Goal: Check status: Check status

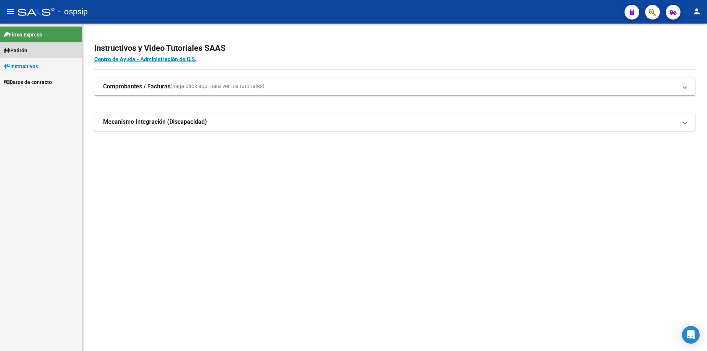
click at [28, 43] on link "Padrón" at bounding box center [41, 50] width 82 height 16
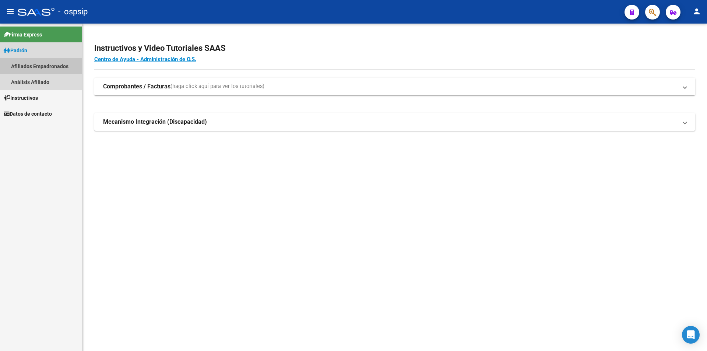
click at [39, 64] on link "Afiliados Empadronados" at bounding box center [41, 66] width 82 height 16
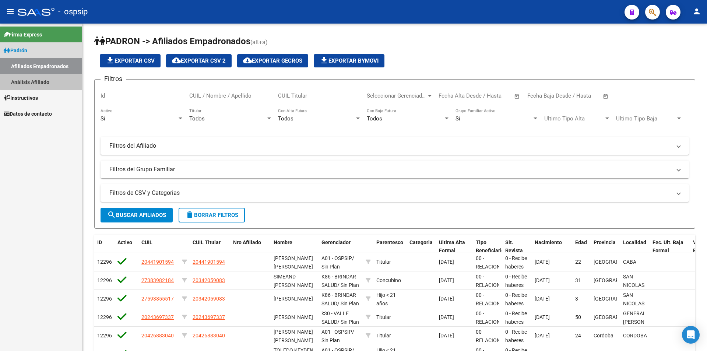
click at [41, 80] on link "Análisis Afiliado" at bounding box center [41, 82] width 82 height 16
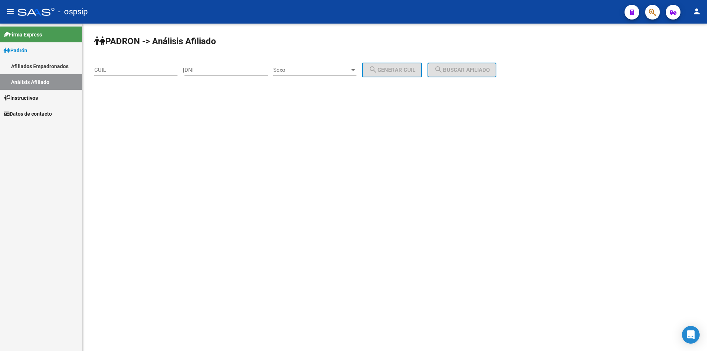
click at [106, 69] on input "CUIL" at bounding box center [135, 70] width 83 height 7
paste input "20-43408357-6"
type input "20-43408357-6"
click at [471, 64] on button "search Buscar afiliado" at bounding box center [462, 70] width 69 height 15
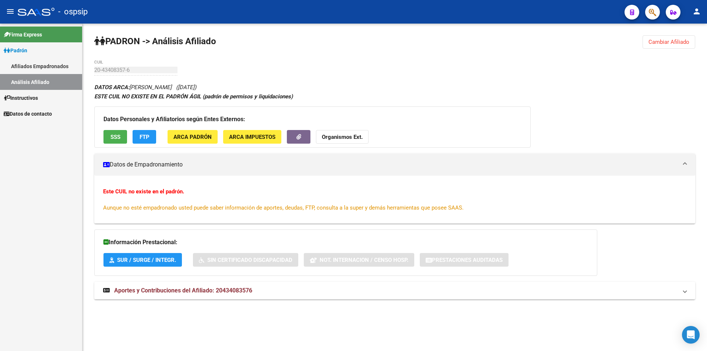
drag, startPoint x: 113, startPoint y: 120, endPoint x: 105, endPoint y: 134, distance: 15.5
click at [112, 121] on h3 "Datos Personales y Afiliatorios según Entes Externos:" at bounding box center [313, 119] width 418 height 10
click at [106, 136] on button "SSS" at bounding box center [116, 137] width 24 height 14
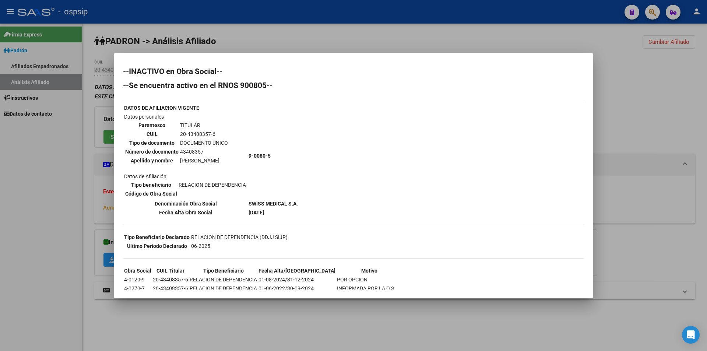
click at [85, 160] on div at bounding box center [353, 175] width 707 height 351
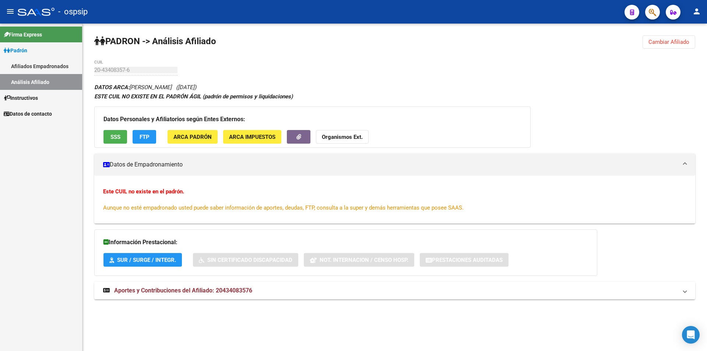
click at [50, 69] on link "Afiliados Empadronados" at bounding box center [41, 66] width 82 height 16
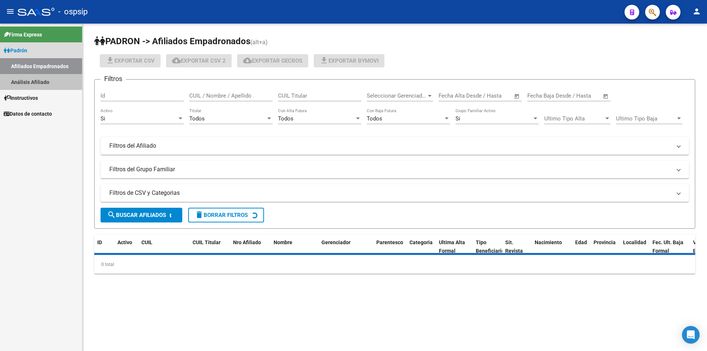
click at [47, 81] on link "Análisis Afiliado" at bounding box center [41, 82] width 82 height 16
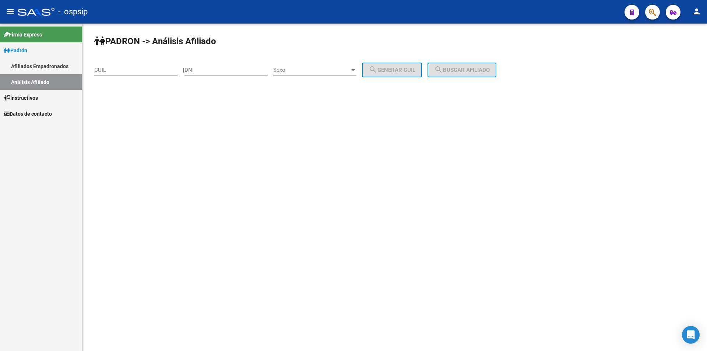
click at [111, 72] on input "CUIL" at bounding box center [135, 70] width 83 height 7
paste input "20-44190159-4"
type input "20-44190159-4"
click at [478, 73] on span "search Buscar afiliado" at bounding box center [462, 70] width 56 height 7
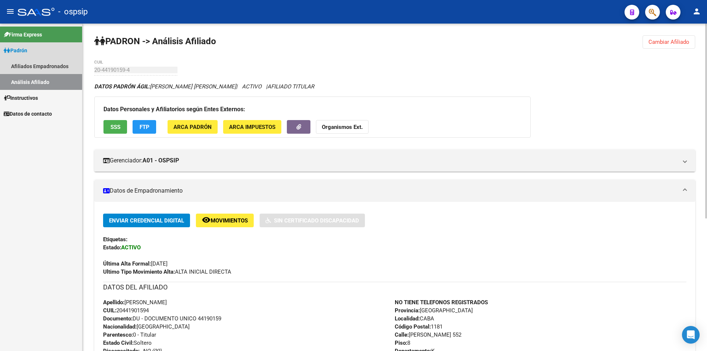
click at [37, 79] on link "Análisis Afiliado" at bounding box center [41, 82] width 82 height 16
click at [42, 80] on link "Análisis Afiliado" at bounding box center [41, 82] width 82 height 16
click at [45, 60] on link "Afiliados Empadronados" at bounding box center [41, 66] width 82 height 16
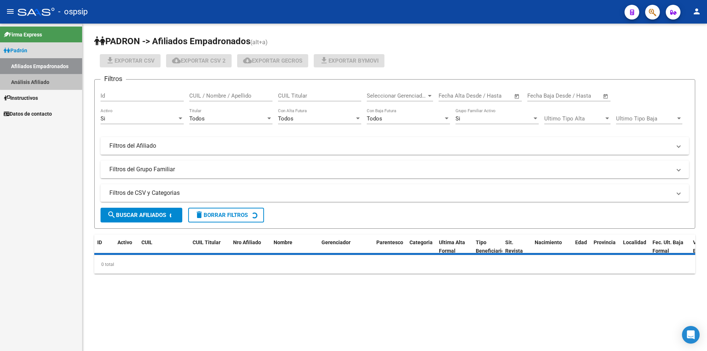
click at [52, 78] on link "Análisis Afiliado" at bounding box center [41, 82] width 82 height 16
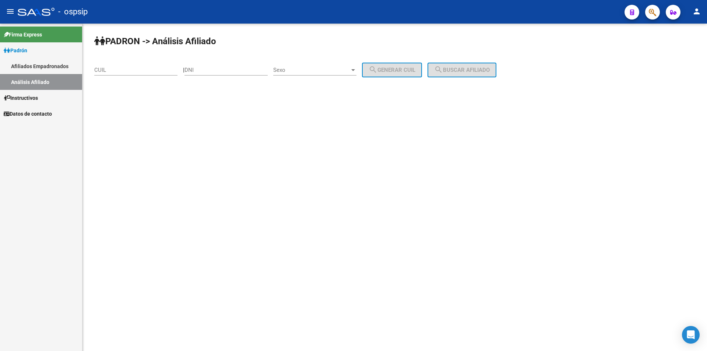
click at [130, 70] on input "CUIL" at bounding box center [135, 70] width 83 height 7
paste input "20-43408357-6"
type input "20-43408357-6"
click at [457, 65] on button "search Buscar afiliado" at bounding box center [462, 70] width 69 height 15
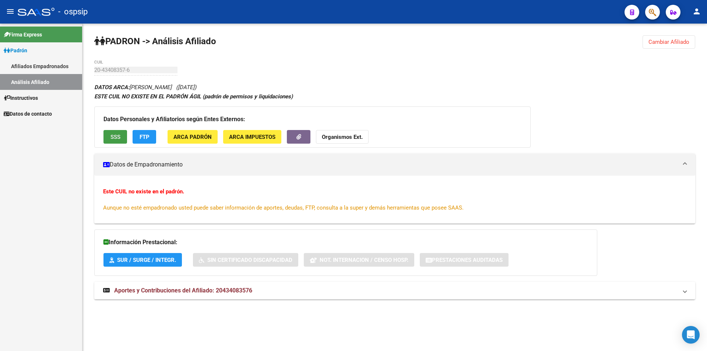
click at [115, 141] on button "SSS" at bounding box center [116, 137] width 24 height 14
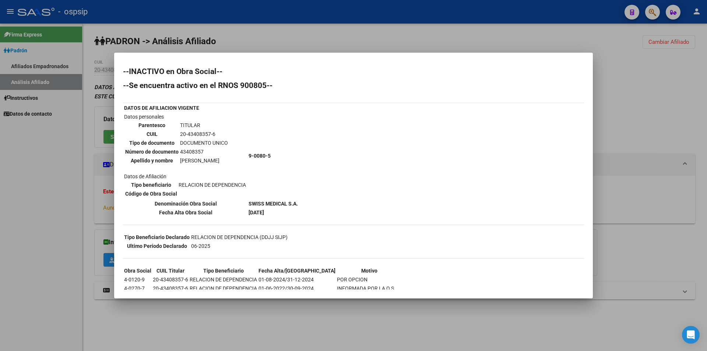
click at [67, 156] on div at bounding box center [353, 175] width 707 height 351
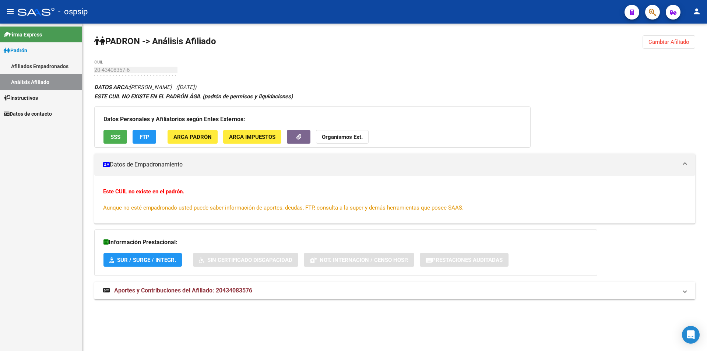
click at [30, 64] on link "Afiliados Empadronados" at bounding box center [41, 66] width 82 height 16
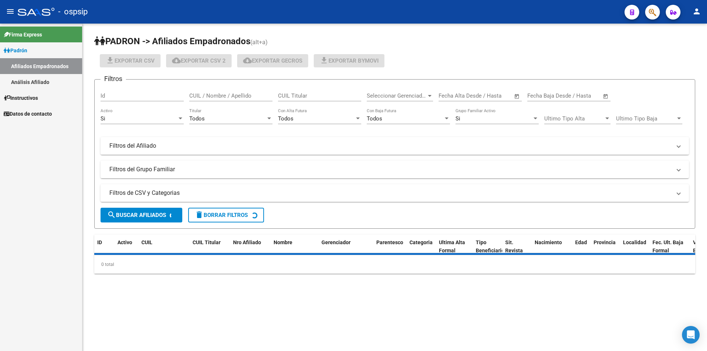
click at [36, 78] on link "Análisis Afiliado" at bounding box center [41, 82] width 82 height 16
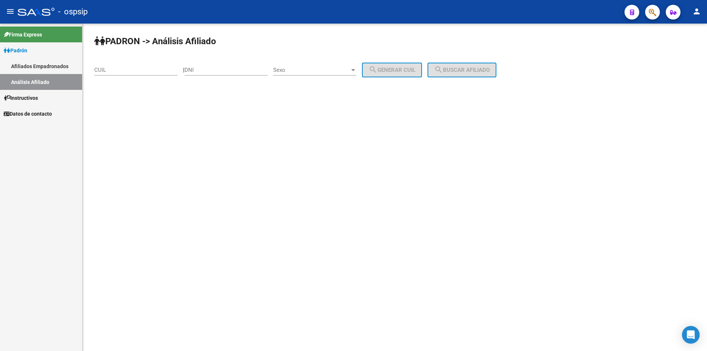
click at [215, 74] on div "DNI" at bounding box center [226, 68] width 83 height 16
click at [216, 68] on input "DNI" at bounding box center [226, 70] width 83 height 7
paste input "41127648"
type input "41127648"
click at [288, 73] on span "Sexo" at bounding box center [311, 70] width 77 height 7
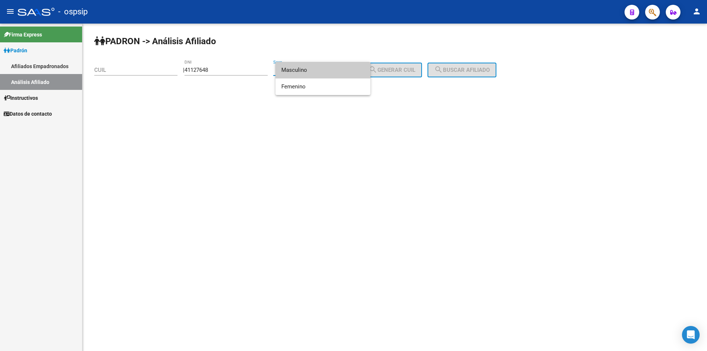
click at [314, 74] on span "Masculino" at bounding box center [322, 70] width 83 height 17
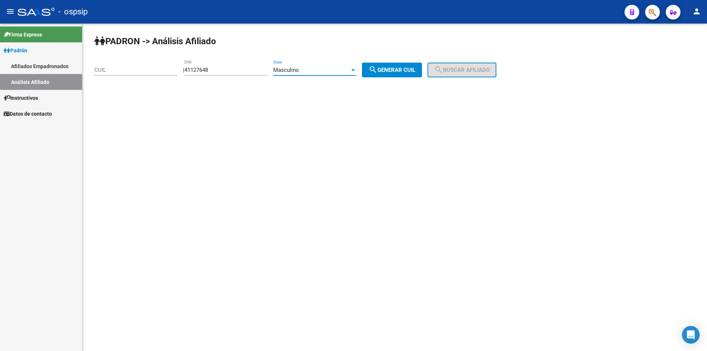
click at [407, 70] on span "search Generar CUIL" at bounding box center [392, 70] width 47 height 7
type input "20-41127648-2"
click at [467, 77] on div "[PERSON_NAME] -> Análisis Afiliado 20-41127648-2 CUIL | 41127648 DNI Masculino …" at bounding box center [395, 62] width 625 height 77
click at [467, 74] on button "search Buscar afiliado" at bounding box center [462, 70] width 69 height 15
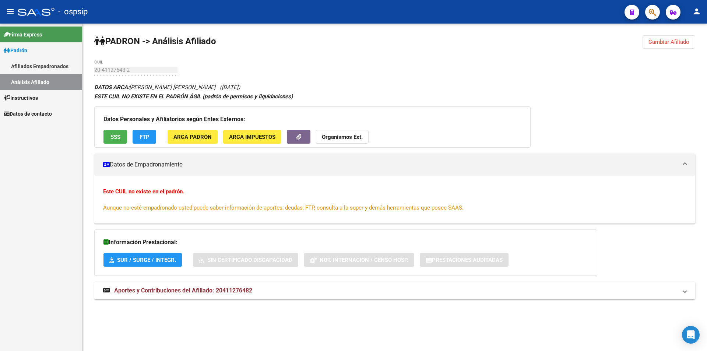
click at [112, 126] on div "Datos Personales y Afiliatorios según Entes Externos: SSS FTP ARCA Padrón ARCA …" at bounding box center [312, 126] width 436 height 41
click at [107, 135] on button "SSS" at bounding box center [116, 137] width 24 height 14
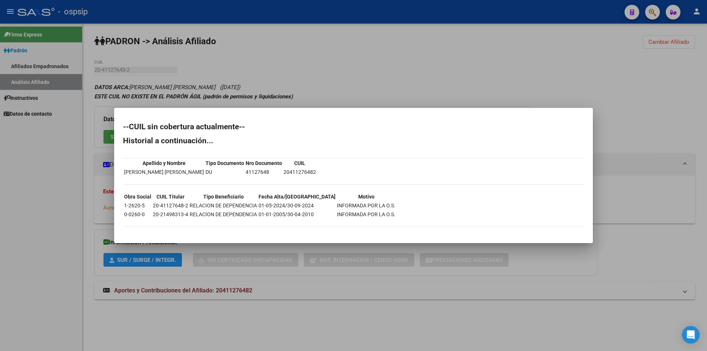
click at [339, 75] on div at bounding box center [353, 175] width 707 height 351
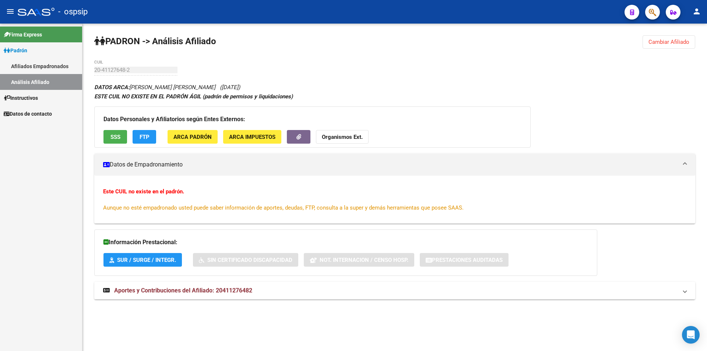
click at [42, 78] on link "Análisis Afiliado" at bounding box center [41, 82] width 82 height 16
click at [35, 66] on link "Afiliados Empadronados" at bounding box center [41, 66] width 82 height 16
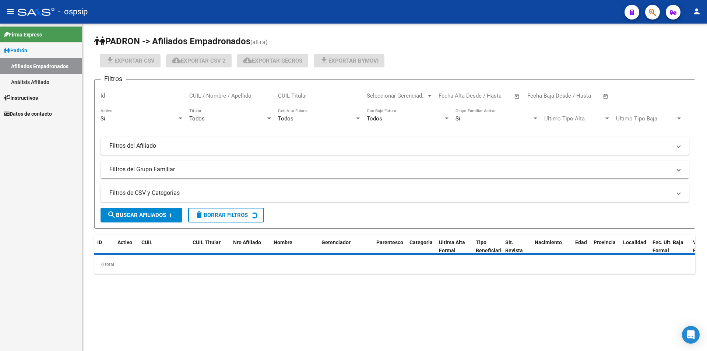
click at [44, 85] on link "Análisis Afiliado" at bounding box center [41, 82] width 82 height 16
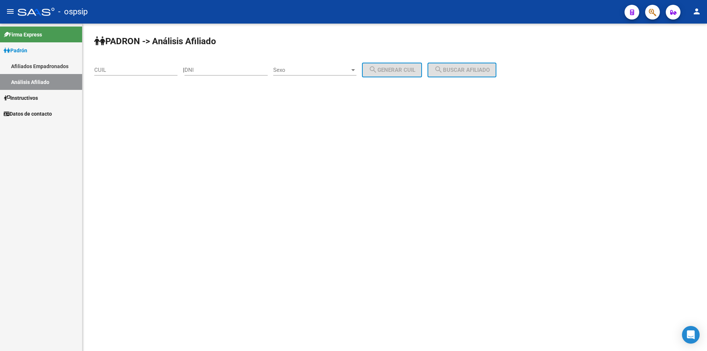
click at [226, 66] on div "DNI" at bounding box center [226, 68] width 83 height 16
drag, startPoint x: 226, startPoint y: 66, endPoint x: 203, endPoint y: 69, distance: 23.7
click at [203, 69] on input "DNI" at bounding box center [226, 70] width 83 height 7
paste input "33741758"
type input "33741758"
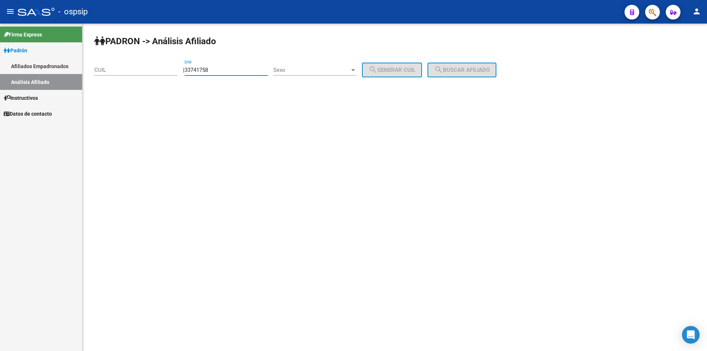
click at [314, 66] on div "Sexo Sexo" at bounding box center [314, 68] width 83 height 16
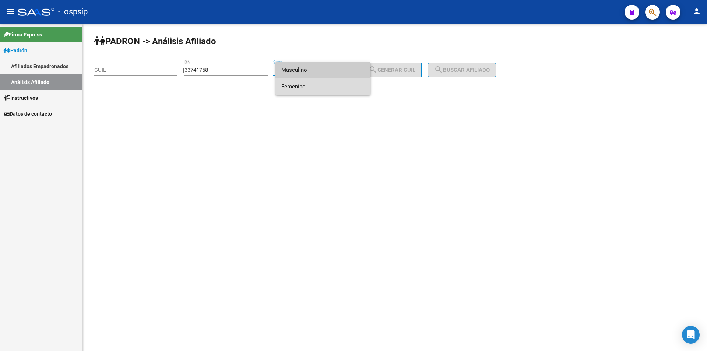
click at [306, 83] on span "Femenino" at bounding box center [322, 86] width 83 height 17
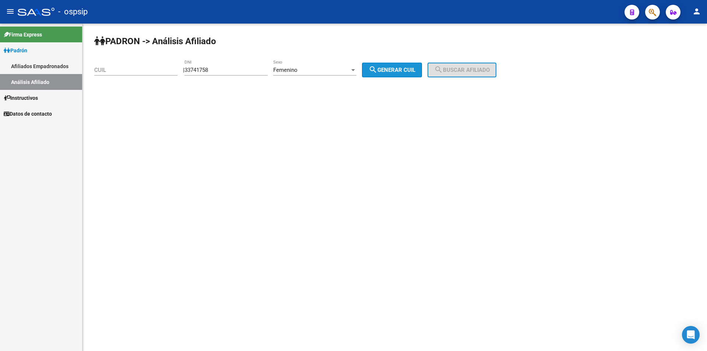
click at [386, 68] on span "search Generar CUIL" at bounding box center [392, 70] width 47 height 7
type input "27-33741758-8"
click at [457, 74] on button "search Buscar afiliado" at bounding box center [462, 70] width 69 height 15
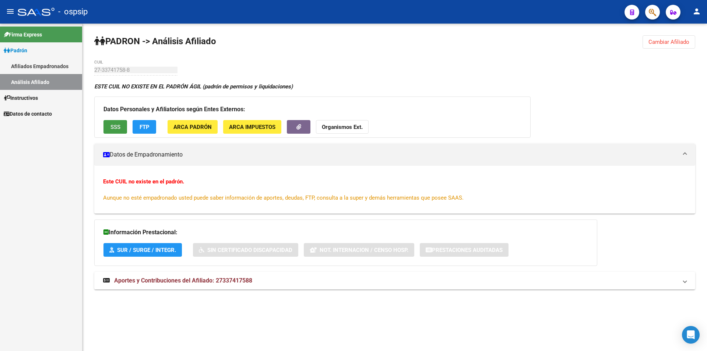
click at [111, 123] on span "SSS" at bounding box center [116, 126] width 10 height 7
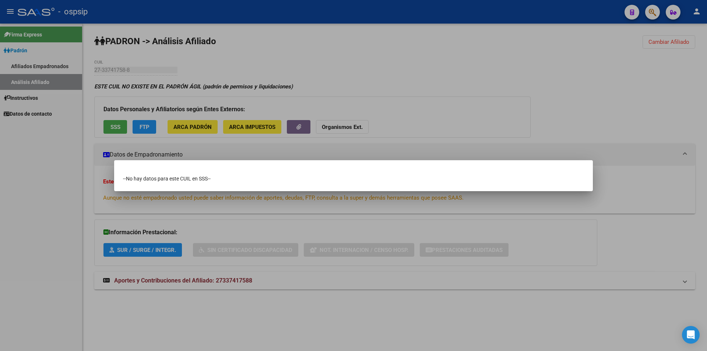
click at [171, 156] on div at bounding box center [353, 175] width 707 height 351
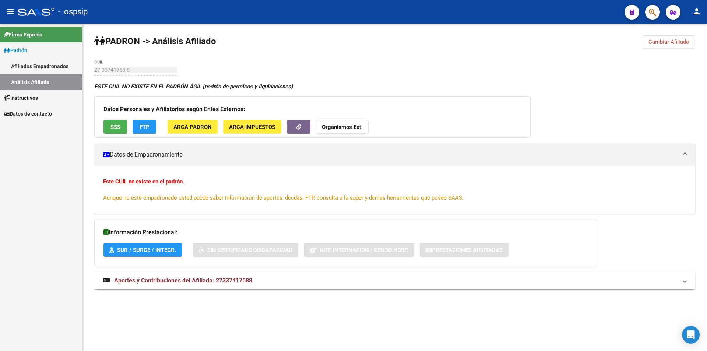
click at [113, 127] on span "SSS" at bounding box center [116, 127] width 10 height 7
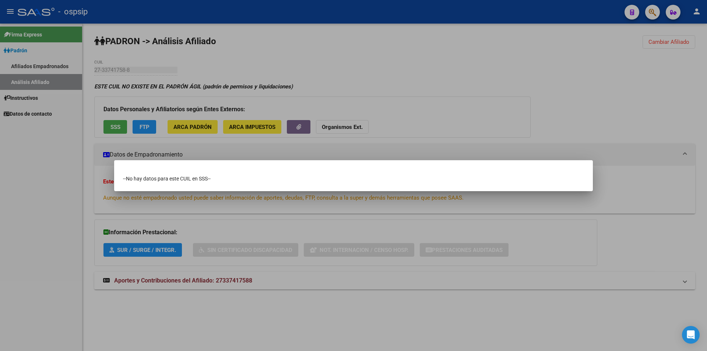
click at [386, 94] on div at bounding box center [353, 175] width 707 height 351
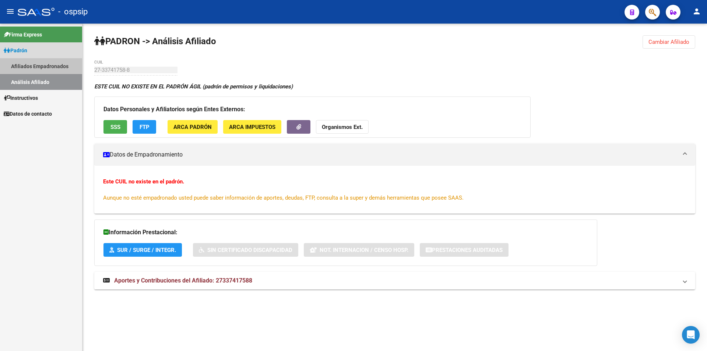
click at [42, 67] on link "Afiliados Empadronados" at bounding box center [41, 66] width 82 height 16
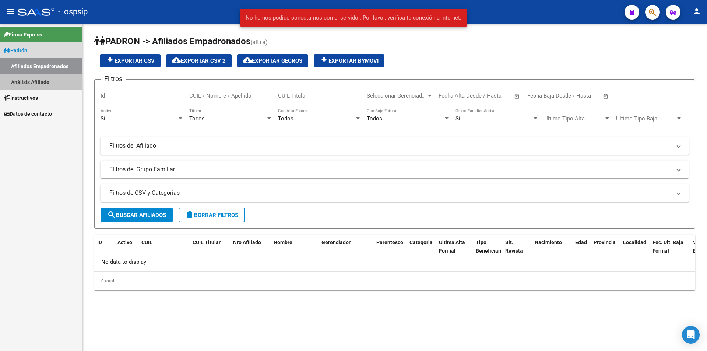
click at [38, 80] on link "Análisis Afiliado" at bounding box center [41, 82] width 82 height 16
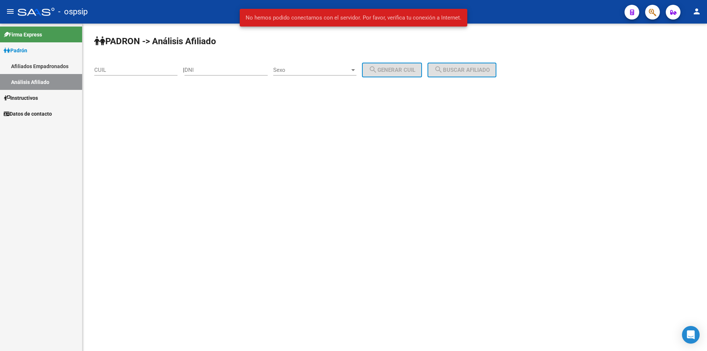
click at [219, 71] on input "DNI" at bounding box center [226, 70] width 83 height 7
paste input "33741758"
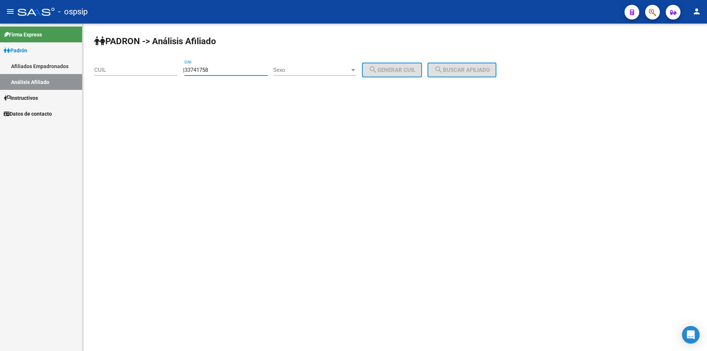
type input "33741758"
click at [312, 68] on span "Sexo" at bounding box center [311, 70] width 77 height 7
drag, startPoint x: 319, startPoint y: 76, endPoint x: 345, endPoint y: 70, distance: 26.4
click at [319, 75] on span "Masculino" at bounding box center [322, 70] width 83 height 17
click at [392, 72] on span "search Generar CUIL" at bounding box center [392, 70] width 47 height 7
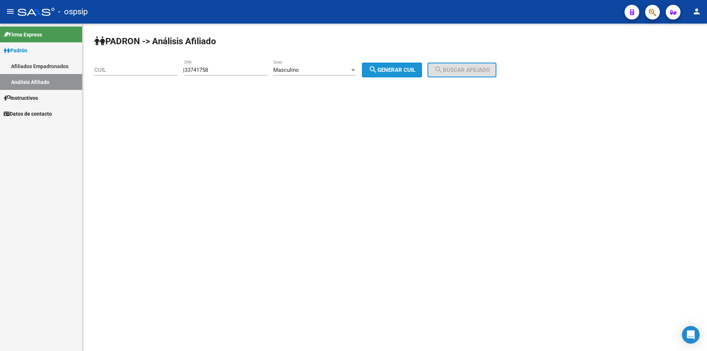
type input "20-33741758-3"
click at [474, 72] on span "search Buscar afiliado" at bounding box center [462, 70] width 56 height 7
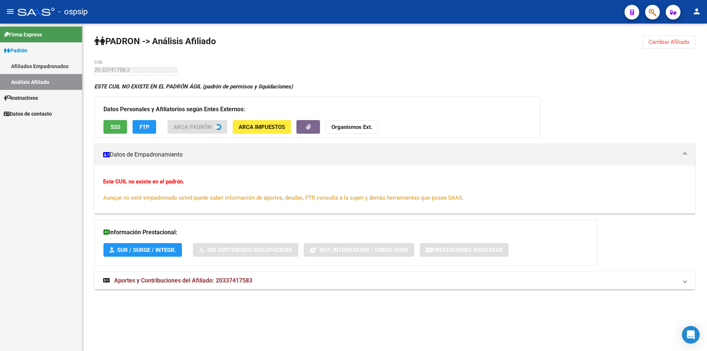
click at [118, 124] on span "SSS" at bounding box center [116, 127] width 10 height 7
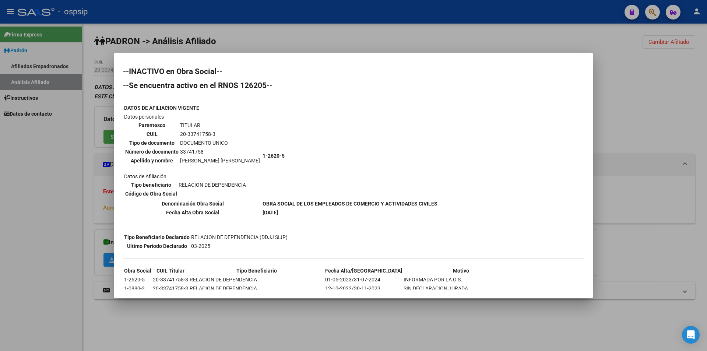
scroll to position [54, 0]
